Goal: Task Accomplishment & Management: Use online tool/utility

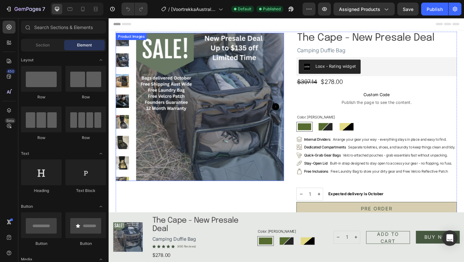
radio input "false"
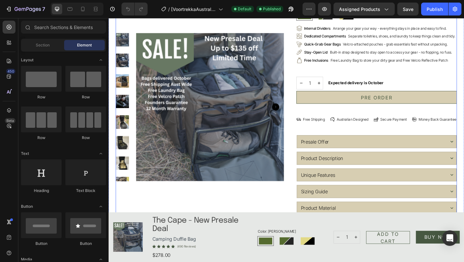
scroll to position [122, 0]
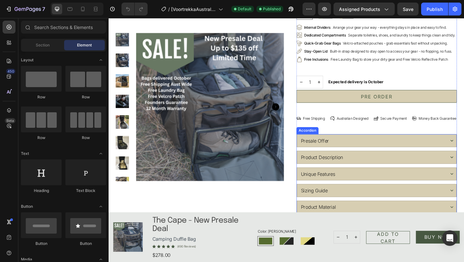
click at [393, 152] on div "Presale Offer" at bounding box center [396, 151] width 159 height 10
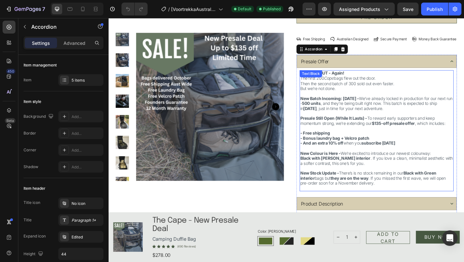
scroll to position [209, 0]
click at [370, 91] on span "Then the second batch of 300 sold out even faster." at bounding box center [368, 88] width 102 height 5
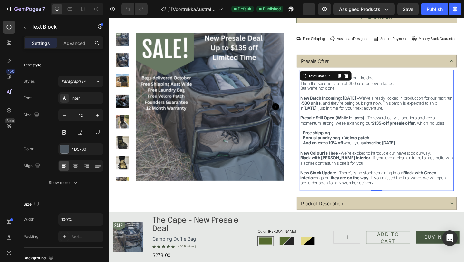
click at [370, 91] on span "Then the second batch of 300 sold out even faster." at bounding box center [368, 88] width 102 height 5
click at [385, 91] on p "The first 200 Cape bags flew out the door. Then the second batch of 300 sold ou…" at bounding box center [400, 85] width 166 height 11
click at [359, 106] on strong "New Batch Incoming: [DATE] -" at bounding box center [349, 104] width 64 height 5
click at [332, 106] on strong "New Batch Incoming: [DATE] -" at bounding box center [349, 104] width 64 height 5
click at [360, 105] on strong "New Batch Incoming: [DATE] -" at bounding box center [349, 104] width 64 height 5
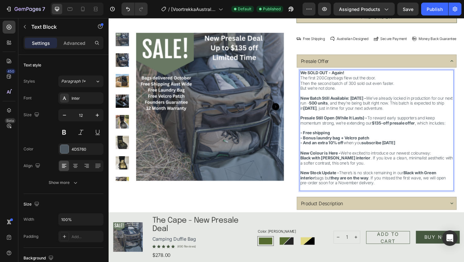
click at [374, 112] on span "New Batch Still Available: [DATE] - We’ve already locked in production for our …" at bounding box center [400, 110] width 166 height 16
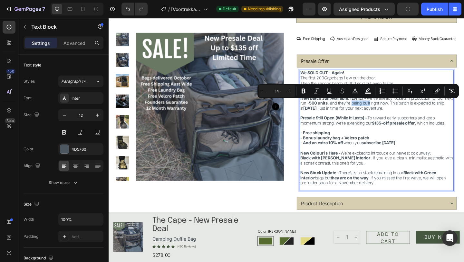
drag, startPoint x: 392, startPoint y: 112, endPoint x: 413, endPoint y: 111, distance: 21.0
click at [413, 111] on span "New Batch Still Available: [DATE] - We’ve already locked in production for our …" at bounding box center [400, 110] width 166 height 16
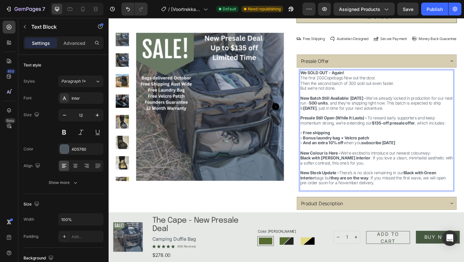
click at [335, 118] on strong "[DATE]" at bounding box center [328, 115] width 15 height 5
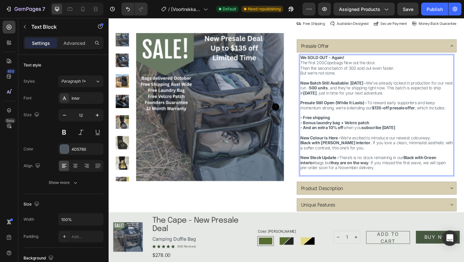
scroll to position [227, 0]
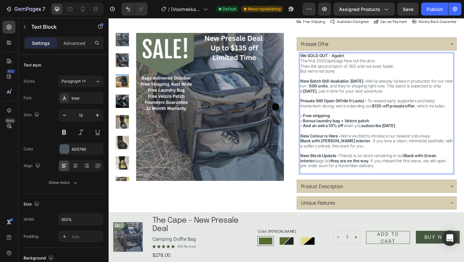
click at [327, 96] on span "New Batch Still Available: [DATE] - We’ve already locked in production for our …" at bounding box center [400, 92] width 166 height 16
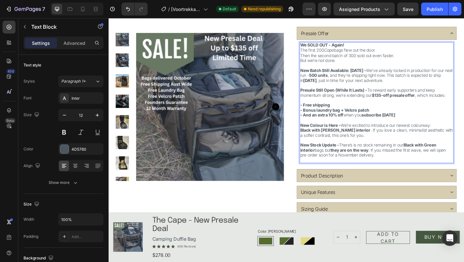
scroll to position [241, 0]
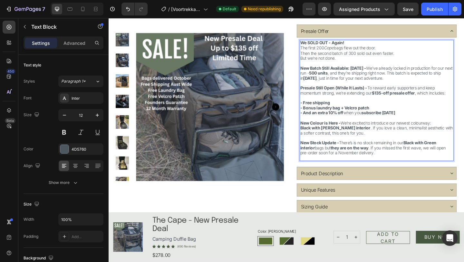
click at [359, 133] on strong "New Colour is Here -" at bounding box center [339, 131] width 44 height 5
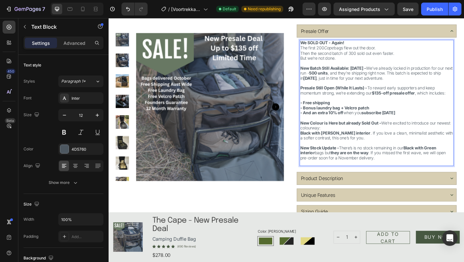
click at [349, 133] on strong "New Colour is Here but already Sold Out -" at bounding box center [361, 131] width 88 height 5
click at [318, 143] on strong "Black with [PERSON_NAME] interior" at bounding box center [355, 142] width 76 height 5
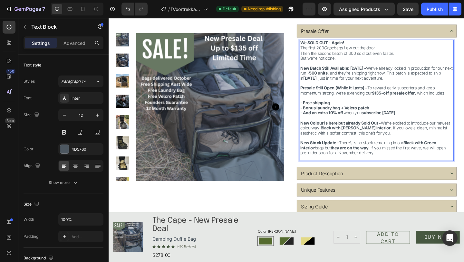
click at [328, 138] on span "New Colour is here but already Sold Out - We’re excited to introduce our newest…" at bounding box center [398, 137] width 163 height 16
click at [331, 137] on span "New Colour is here but already Sold Out - We’re excited to introduce our newest…" at bounding box center [398, 137] width 163 height 16
click at [372, 134] on strong "Black with [PERSON_NAME] interior" at bounding box center [379, 136] width 76 height 5
click at [334, 161] on span "New Stock Update - There’s is no stock remaining in our Black with Green interi…" at bounding box center [396, 159] width 158 height 16
click at [464, 154] on p "New Stock Update - There’s is no stock remaining in our Black with Green interi…" at bounding box center [400, 159] width 166 height 16
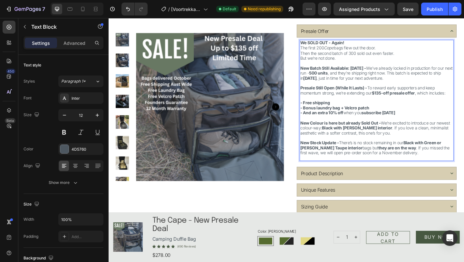
click at [364, 160] on span "New Stock Update - There’s is no stock remaining in our Black with Green or [PE…" at bounding box center [398, 159] width 163 height 16
drag, startPoint x: 363, startPoint y: 159, endPoint x: 373, endPoint y: 159, distance: 10.0
click at [373, 159] on span "New Stock Update - There’s is no stock remaining in our Black with Green or [PE…" at bounding box center [398, 159] width 163 height 16
click at [370, 159] on span "New Stock Update - There’s is no stock remaining in our Black with Green or [PE…" at bounding box center [397, 159] width 160 height 16
click at [380, 166] on span "New Stock Update - There’s is no stock remaining in our Black with Green or [PE…" at bounding box center [398, 159] width 162 height 16
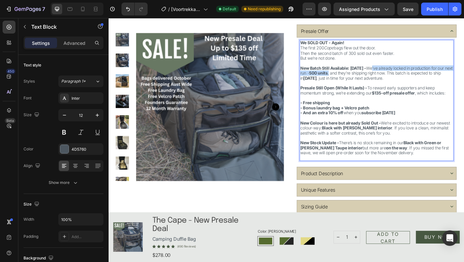
drag, startPoint x: 368, startPoint y: 78, endPoint x: 412, endPoint y: 72, distance: 44.6
click at [412, 72] on span "New Batch Still Available: [DATE] - We’ve already locked in production for our …" at bounding box center [400, 77] width 166 height 16
click at [401, 78] on span "New Batch Still Available: [DATE] - We have a few Green Cape's on the shelf and…" at bounding box center [399, 77] width 164 height 16
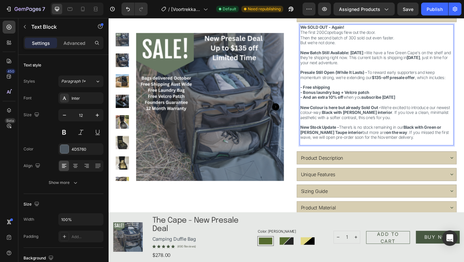
scroll to position [262, 0]
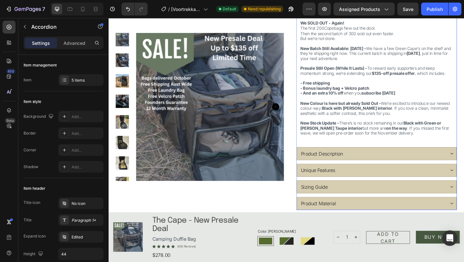
click at [382, 165] on div "Product Description" at bounding box center [396, 166] width 159 height 10
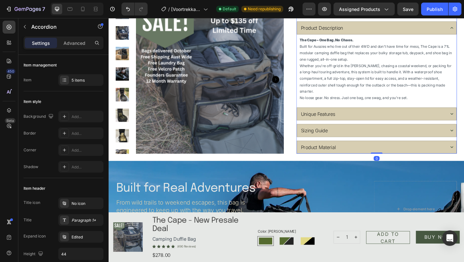
click at [404, 118] on div "Unique Features" at bounding box center [396, 122] width 159 height 10
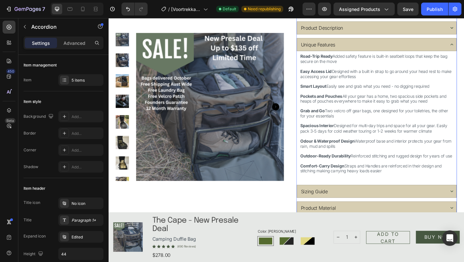
click at [355, 211] on div "Sizing Guide" at bounding box center [396, 207] width 159 height 10
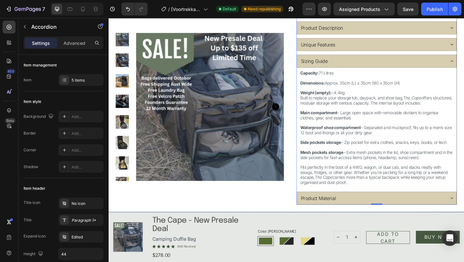
click at [353, 214] on p "Product Material" at bounding box center [337, 214] width 38 height 8
click at [370, 214] on div "Product Material" at bounding box center [396, 214] width 159 height 10
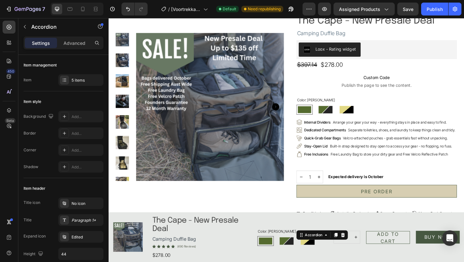
scroll to position [0, 0]
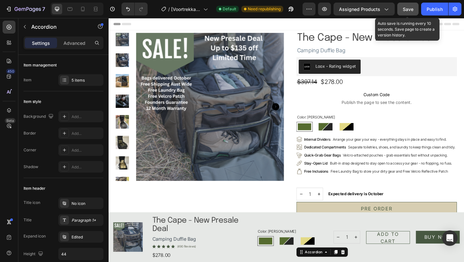
click at [405, 7] on span "Save" at bounding box center [408, 8] width 11 height 5
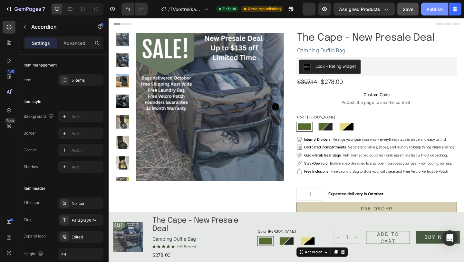
click at [432, 10] on div "Publish" at bounding box center [435, 9] width 16 height 7
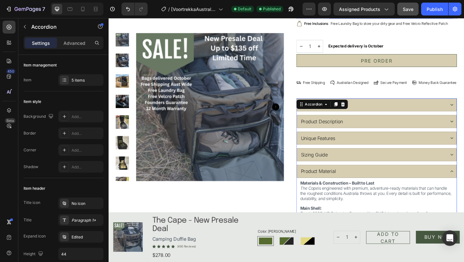
scroll to position [172, 0]
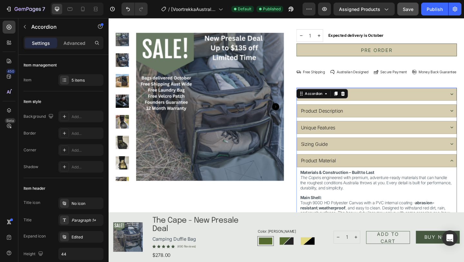
click at [421, 99] on div "Presale Offer" at bounding box center [396, 101] width 159 height 10
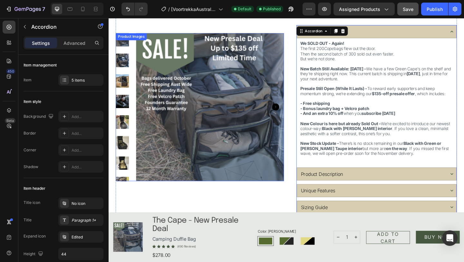
scroll to position [240, 0]
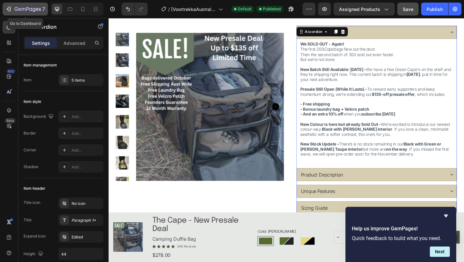
click at [27, 9] on icon "button" at bounding box center [28, 9] width 26 height 5
